Goal: Transaction & Acquisition: Purchase product/service

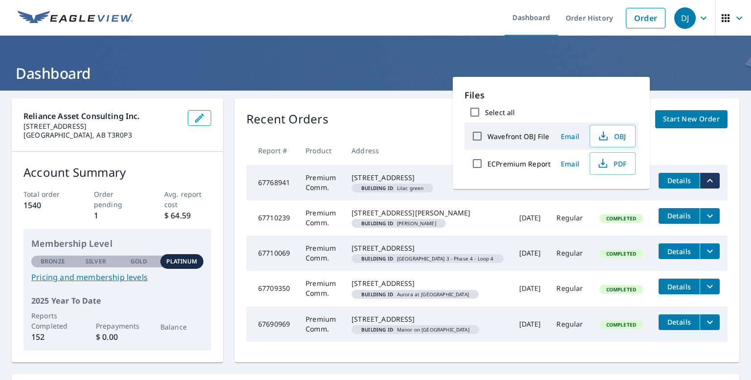
click at [406, 86] on header "Dashboard" at bounding box center [375, 63] width 751 height 55
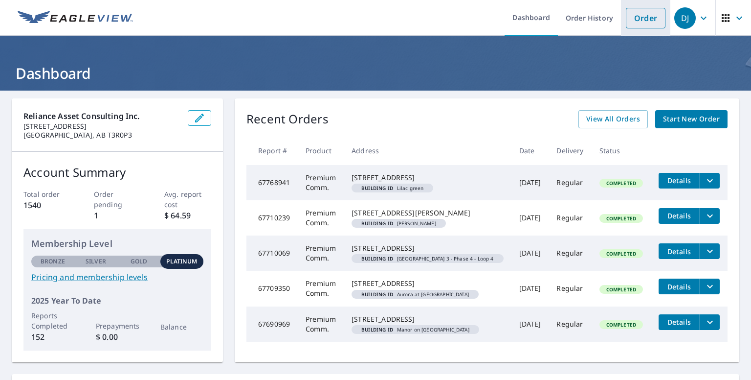
click at [641, 23] on link "Order" at bounding box center [646, 18] width 40 height 21
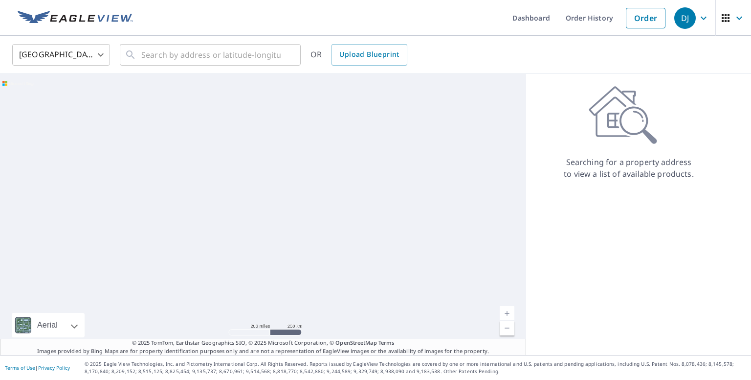
click at [103, 53] on body "DJ DJ Dashboard Order History Order DJ United States US ​ ​ OR Upload Blueprint…" at bounding box center [375, 190] width 751 height 380
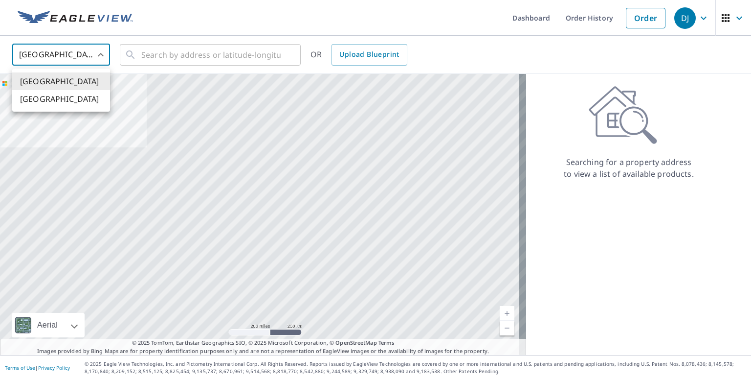
click at [80, 96] on li "[GEOGRAPHIC_DATA]" at bounding box center [61, 99] width 98 height 18
type input "CA"
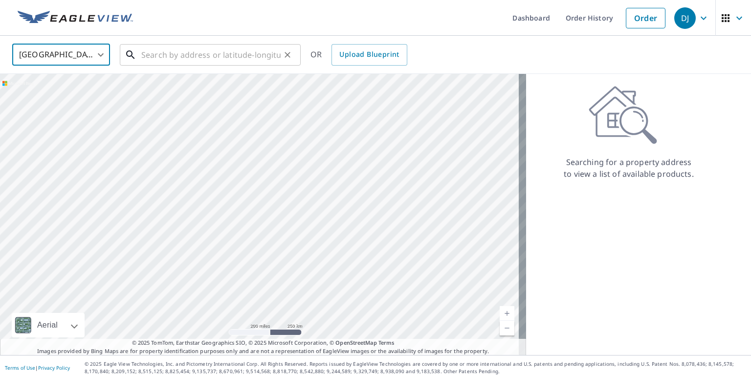
click at [158, 51] on input "text" at bounding box center [210, 54] width 139 height 27
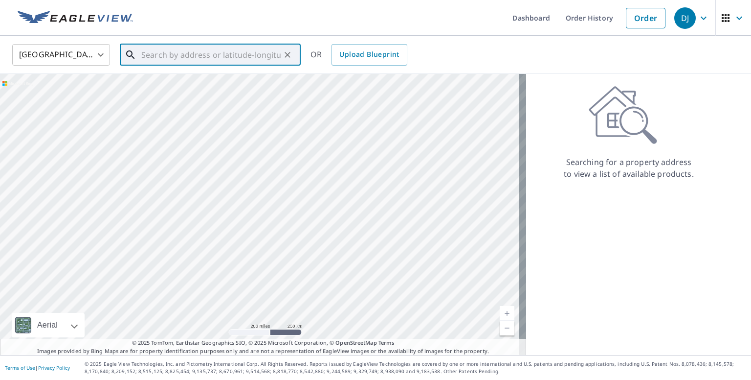
paste input "[STREET_ADDRESS]"
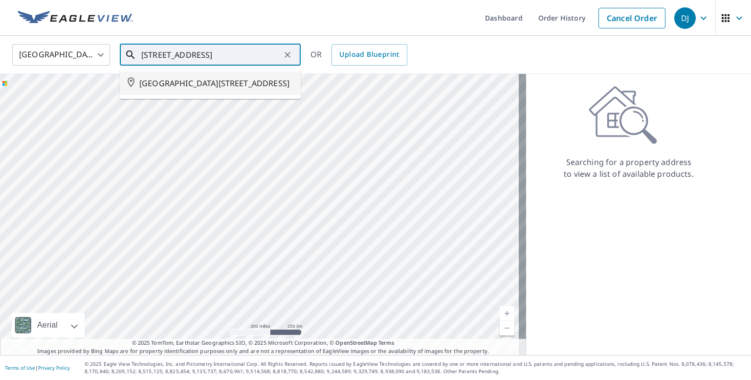
click at [201, 85] on span "[GEOGRAPHIC_DATA][STREET_ADDRESS]" at bounding box center [216, 83] width 154 height 12
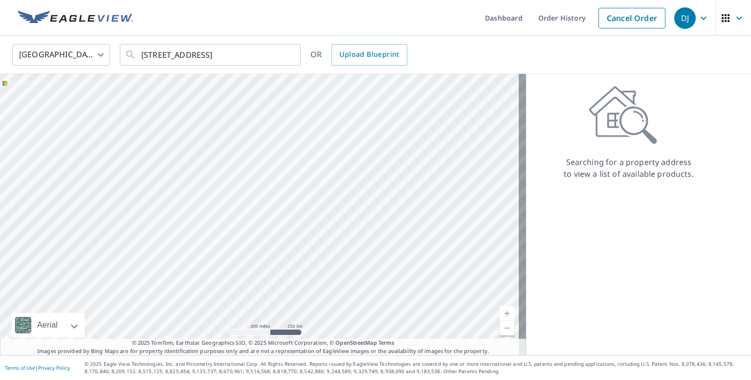
type input "[GEOGRAPHIC_DATA][STREET_ADDRESS]"
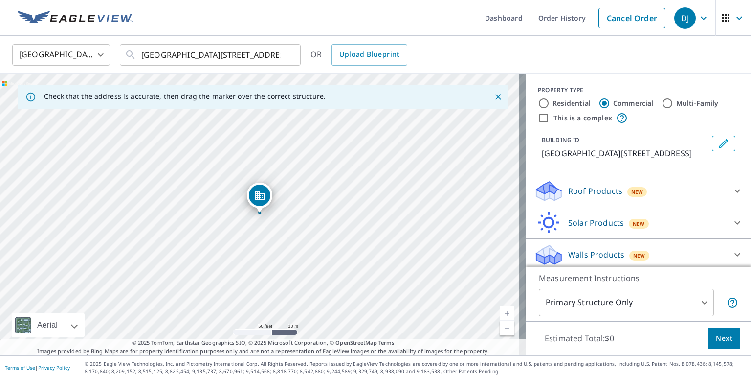
drag, startPoint x: 252, startPoint y: 171, endPoint x: 306, endPoint y: 205, distance: 63.4
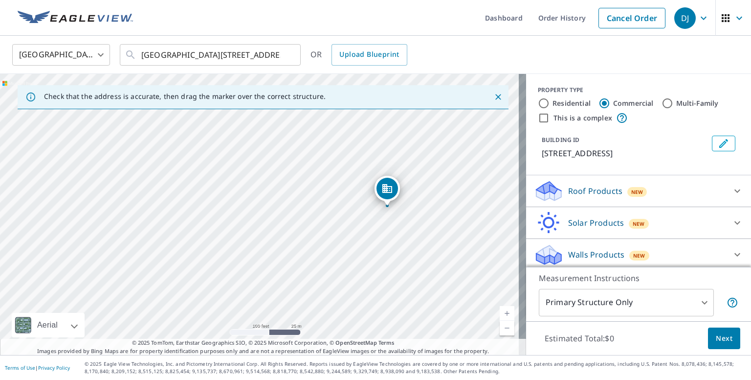
drag, startPoint x: 193, startPoint y: 117, endPoint x: 385, endPoint y: 192, distance: 206.8
drag, startPoint x: 317, startPoint y: 182, endPoint x: 297, endPoint y: 216, distance: 39.0
click at [297, 216] on div "[STREET_ADDRESS]" at bounding box center [263, 214] width 526 height 281
click at [732, 191] on icon at bounding box center [738, 191] width 12 height 12
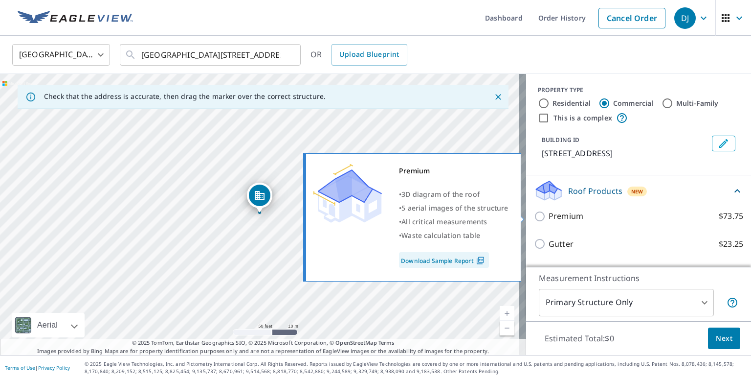
click at [549, 217] on p "Premium" at bounding box center [566, 216] width 35 height 12
click at [547, 217] on input "Premium $73.75" at bounding box center [541, 216] width 15 height 12
checkbox input "true"
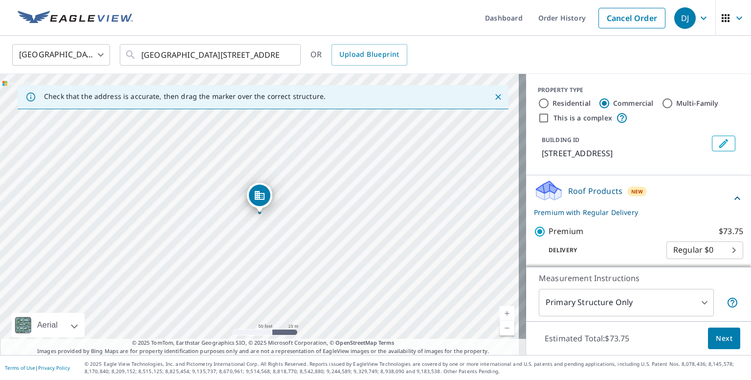
click at [717, 143] on button "Edit building 1" at bounding box center [723, 144] width 23 height 16
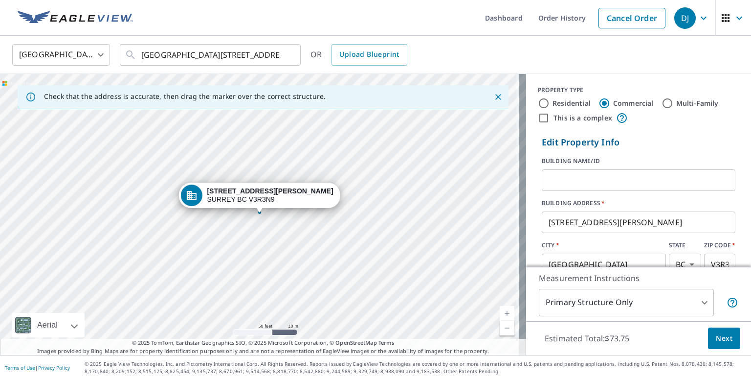
click at [583, 179] on input "text" at bounding box center [639, 179] width 194 height 27
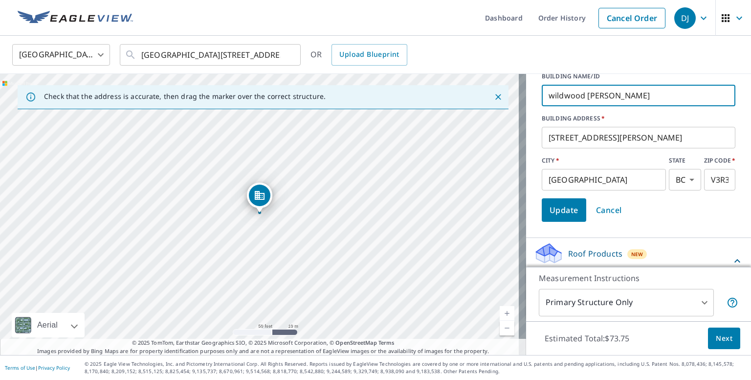
scroll to position [98, 0]
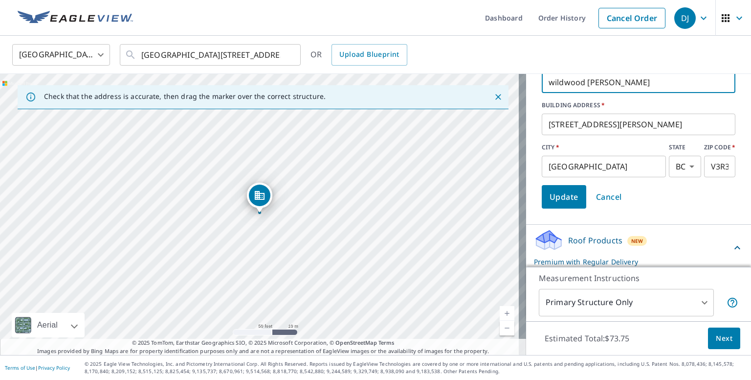
type input "wildwood [PERSON_NAME]"
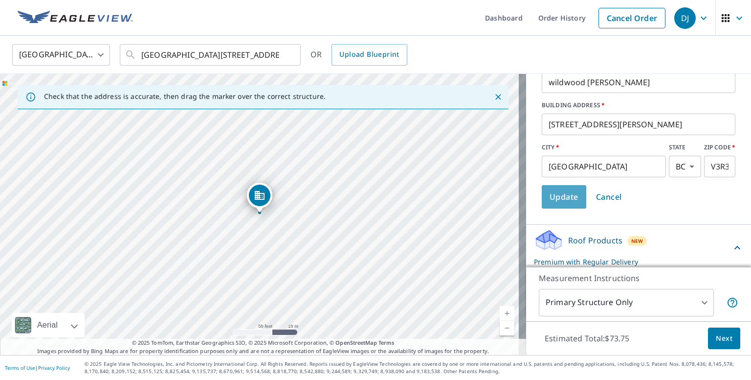
click at [553, 202] on span "Update" at bounding box center [564, 197] width 29 height 14
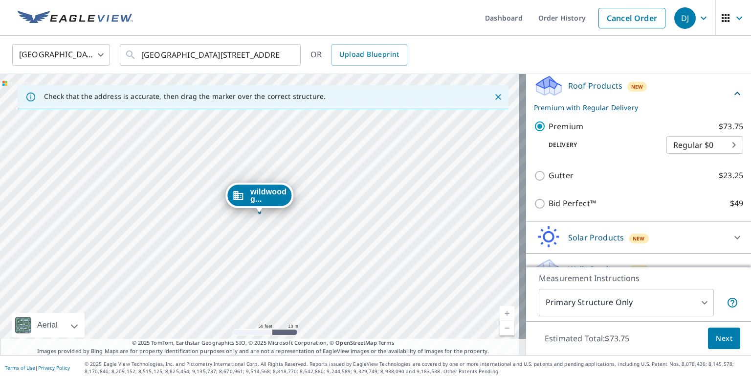
scroll to position [123, 0]
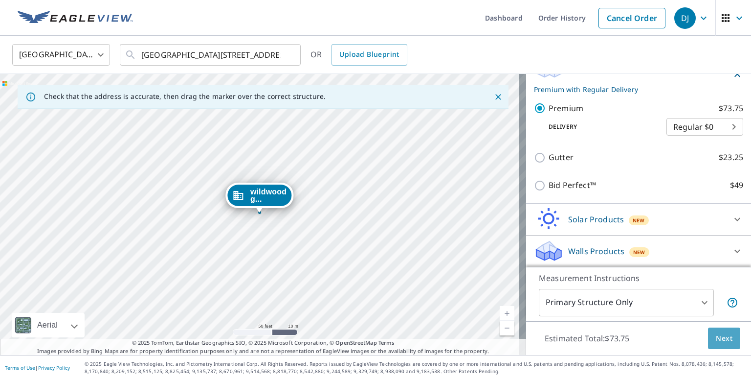
click at [716, 341] on span "Next" at bounding box center [724, 338] width 17 height 12
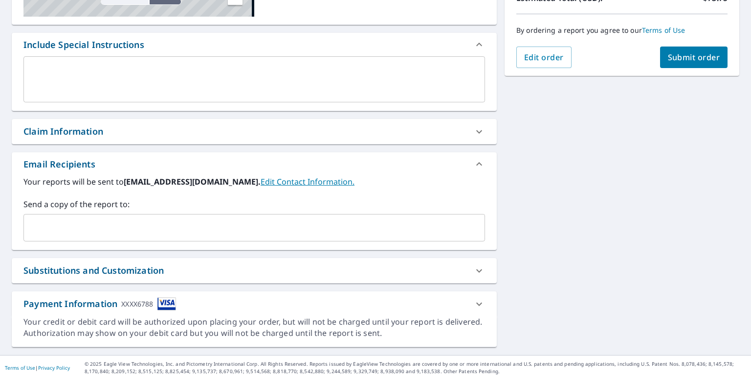
scroll to position [235, 0]
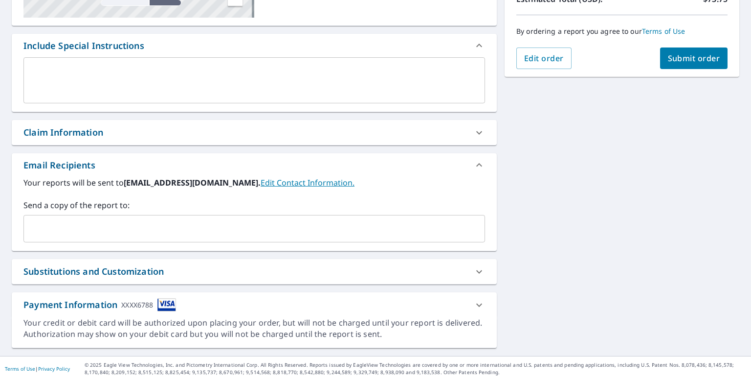
click at [181, 131] on div "Claim Information" at bounding box center [245, 132] width 444 height 13
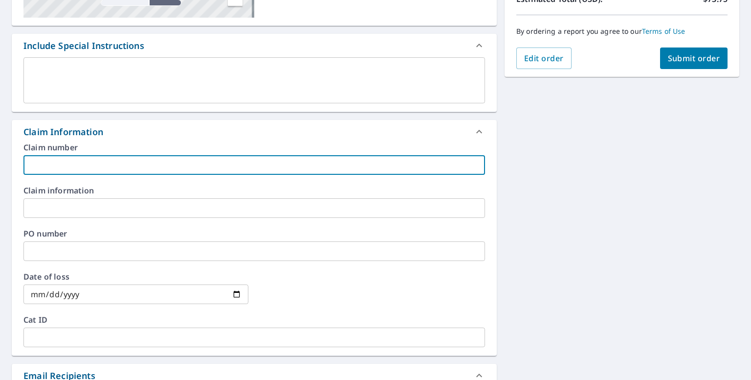
click at [111, 170] on input "text" at bounding box center [254, 165] width 462 height 20
type input "LMS2374"
click at [118, 200] on input "text" at bounding box center [254, 208] width 462 height 20
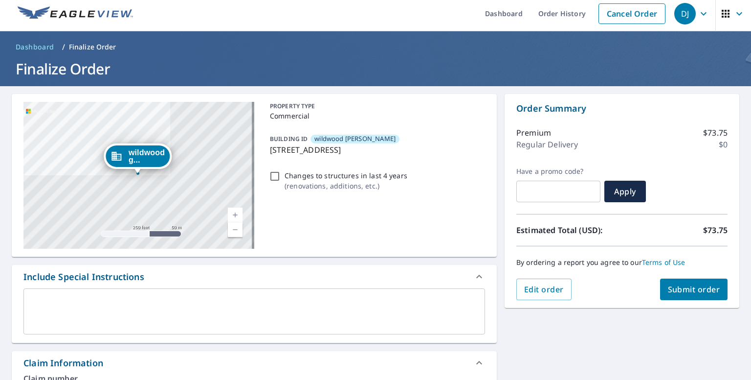
scroll to position [0, 0]
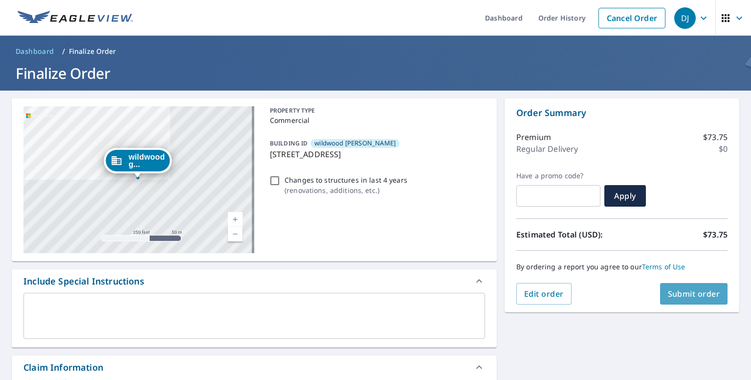
click at [668, 294] on span "Submit order" at bounding box center [694, 293] width 52 height 11
